Goal: Task Accomplishment & Management: Manage account settings

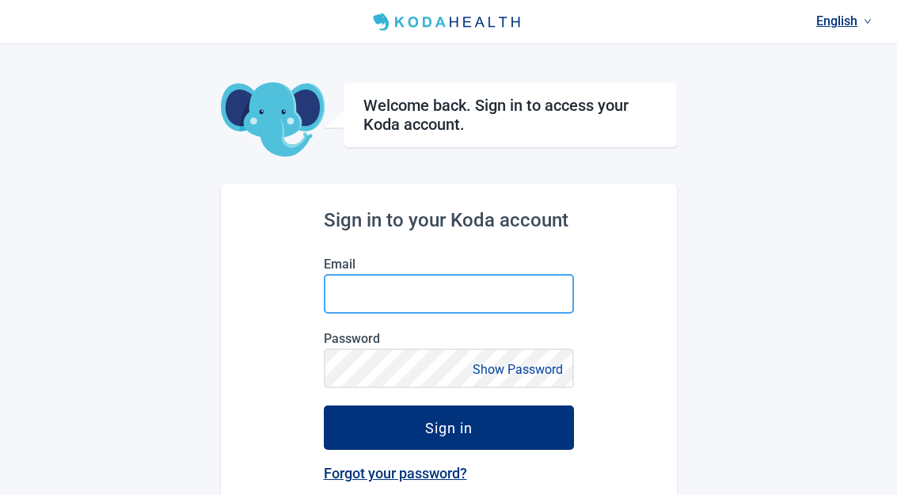
click at [483, 287] on input "Email" at bounding box center [449, 294] width 250 height 40
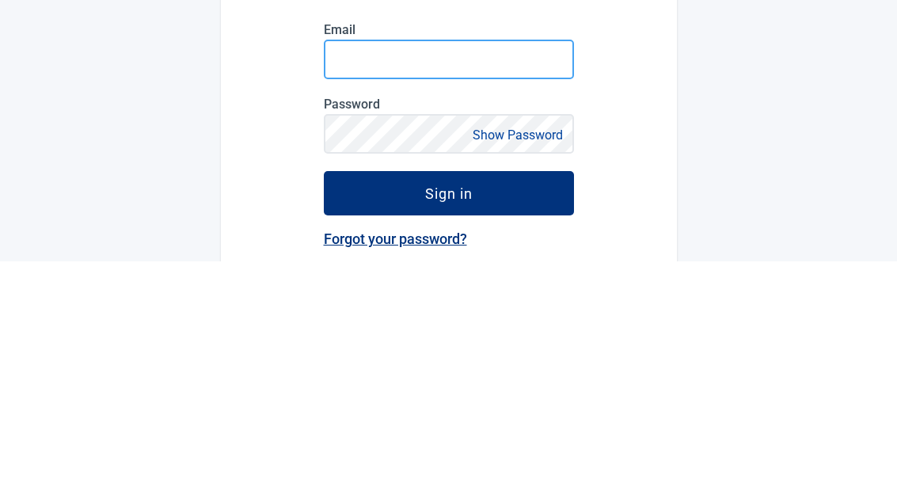
type input "[EMAIL_ADDRESS][DOMAIN_NAME]"
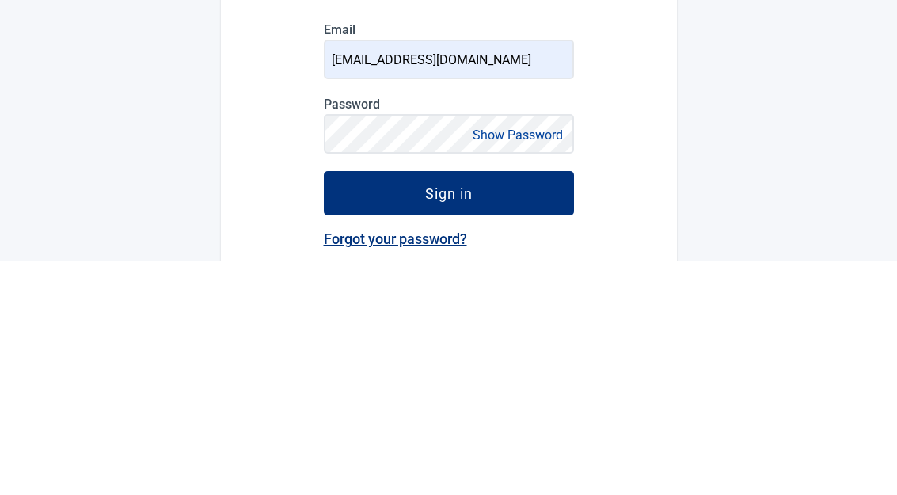
scroll to position [171, 0]
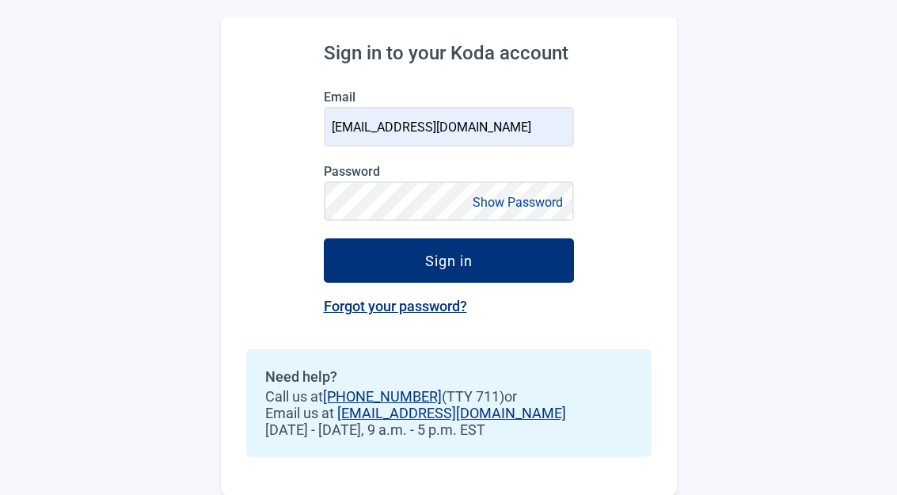
click at [530, 199] on button "Show Password" at bounding box center [518, 202] width 100 height 21
click at [526, 193] on button "Hide Password" at bounding box center [520, 202] width 93 height 21
click at [466, 253] on div "Sign in" at bounding box center [449, 261] width 48 height 16
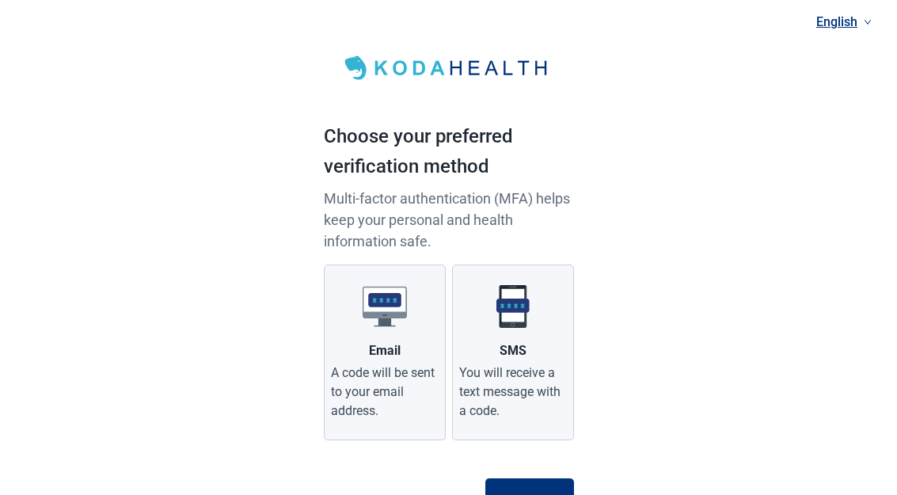
click at [523, 347] on div "SMS" at bounding box center [513, 350] width 27 height 19
click at [0, 0] on input "SMS You will receive a text message with a code." at bounding box center [0, 0] width 0 height 0
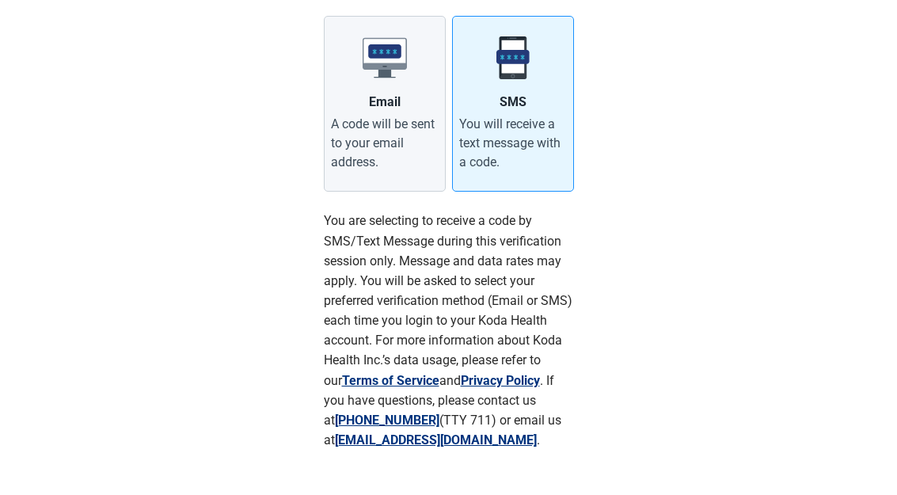
scroll to position [287, 0]
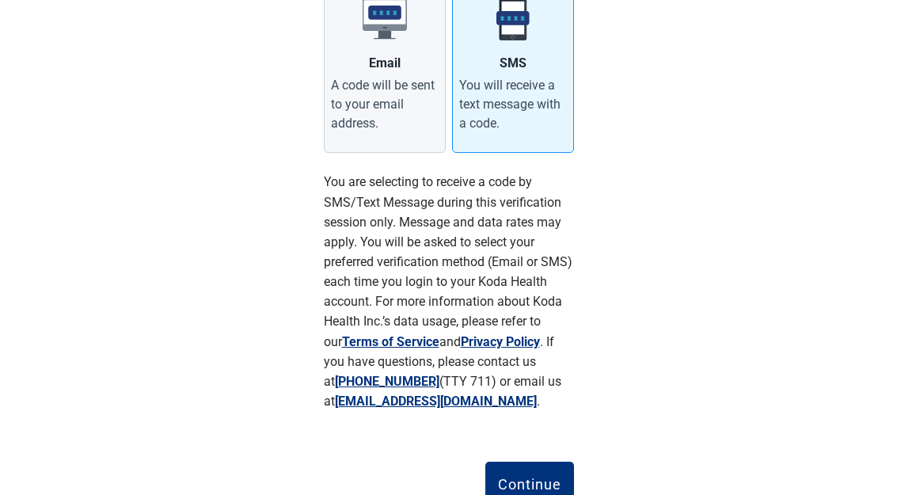
click at [538, 478] on div "Continue" at bounding box center [529, 484] width 63 height 16
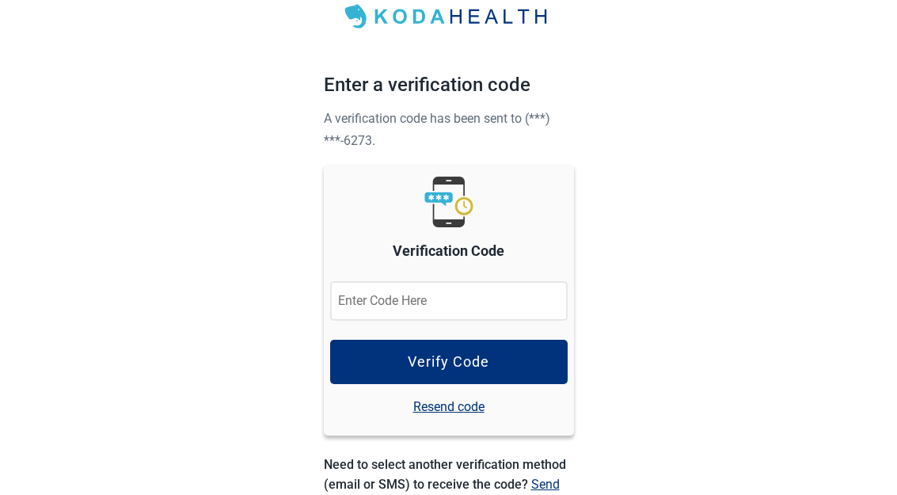
click at [429, 299] on input "Verification Code" at bounding box center [449, 301] width 238 height 40
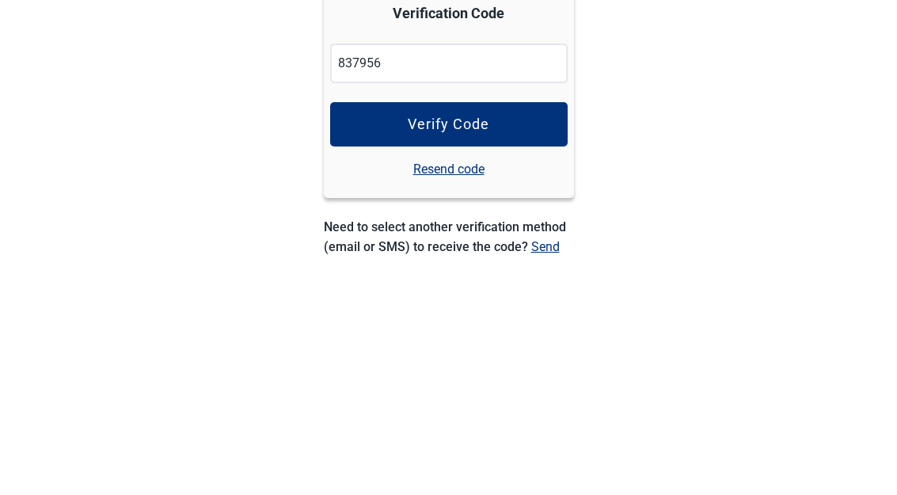
scroll to position [211, 0]
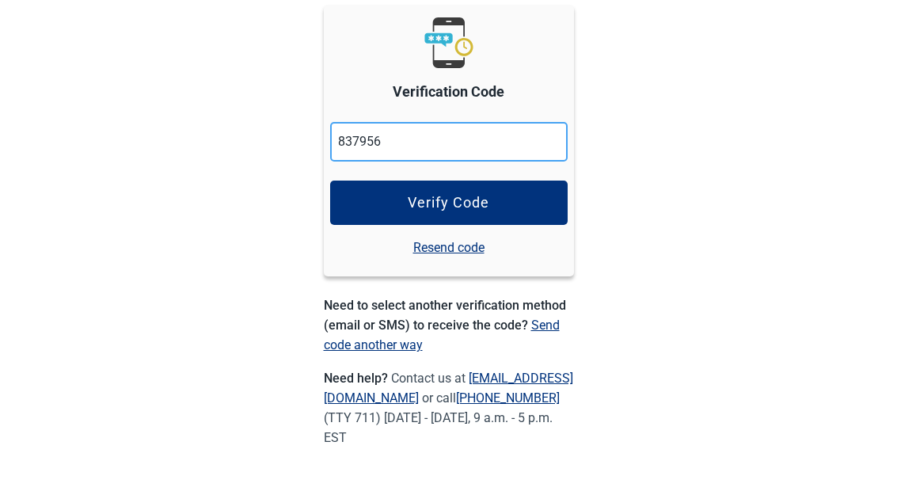
type input "837956"
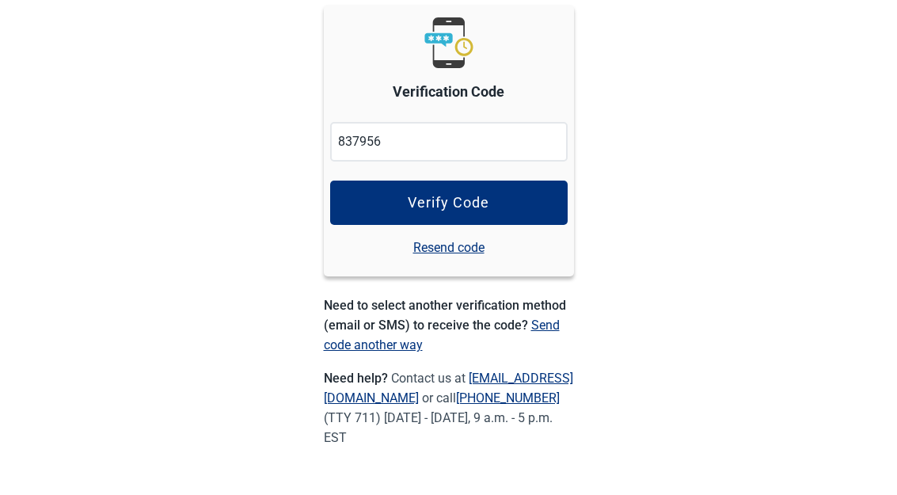
click at [467, 201] on div "Verify Code" at bounding box center [449, 203] width 82 height 16
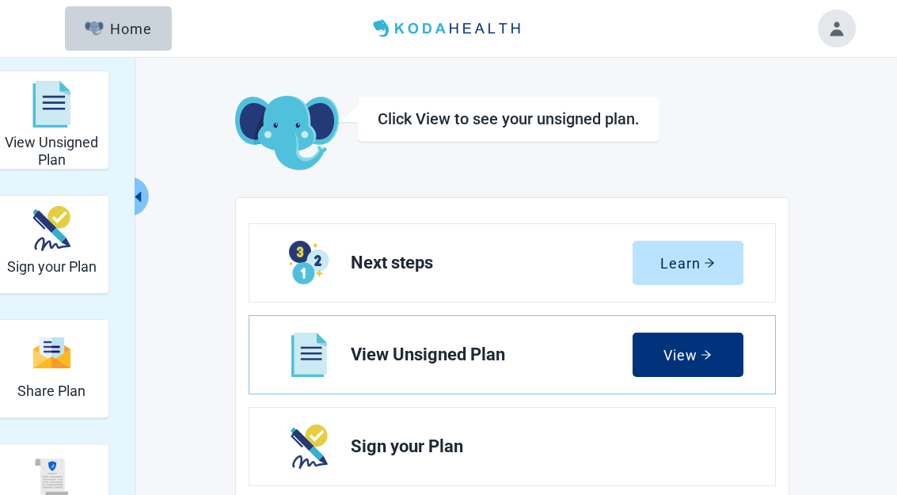
click at [135, 33] on div "Home" at bounding box center [119, 29] width 68 height 16
click at [127, 32] on div "Home" at bounding box center [119, 29] width 68 height 16
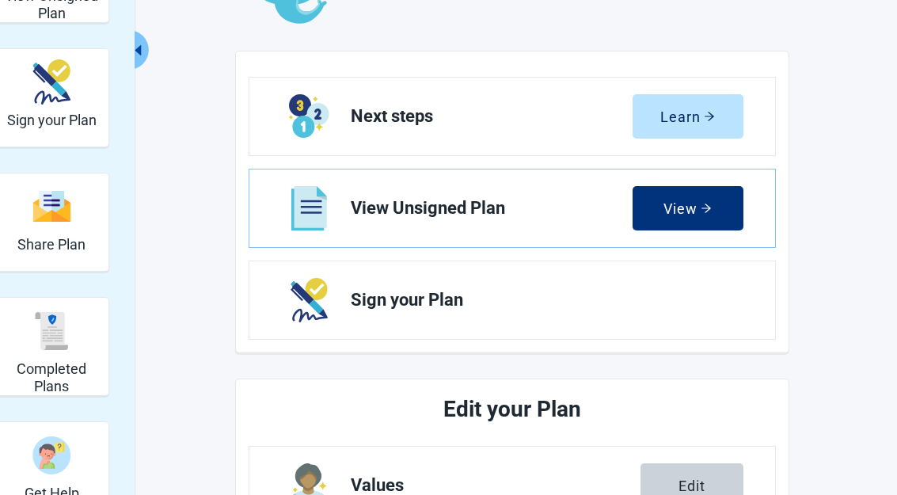
scroll to position [35, 0]
